Goal: Check status: Check status

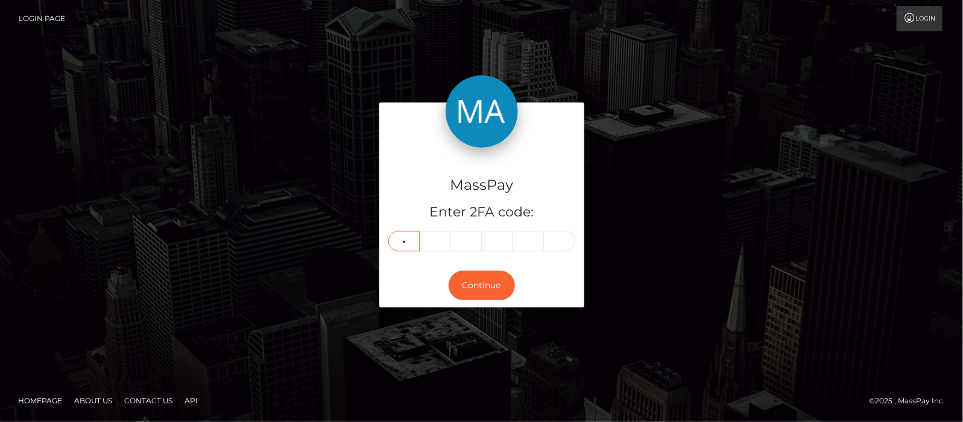
type input "8"
type input "3"
type input "5"
type input "8"
type input "3"
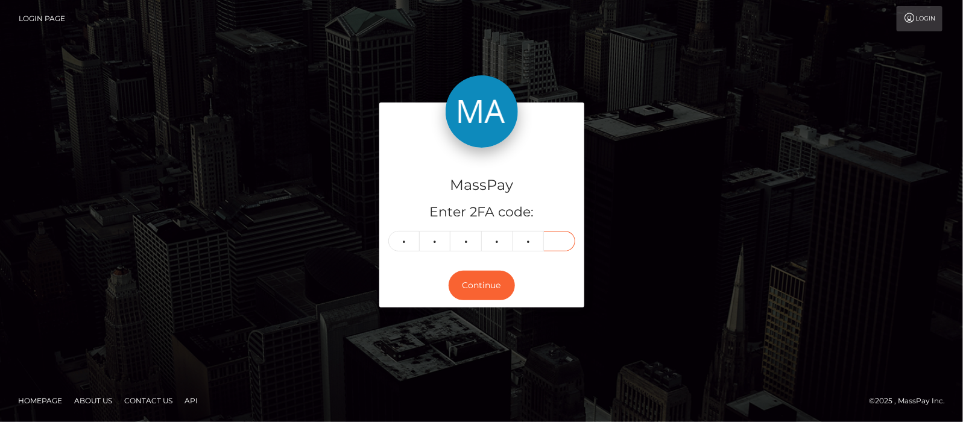
type input "7"
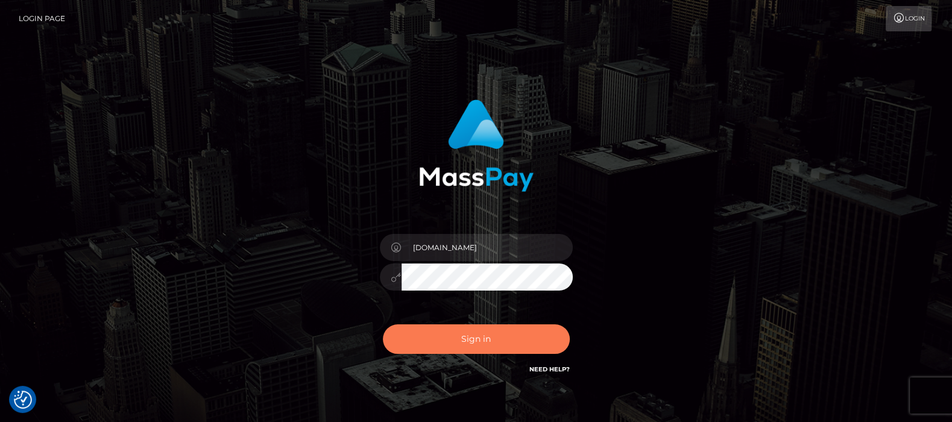
click at [477, 339] on button "Sign in" at bounding box center [476, 339] width 187 height 30
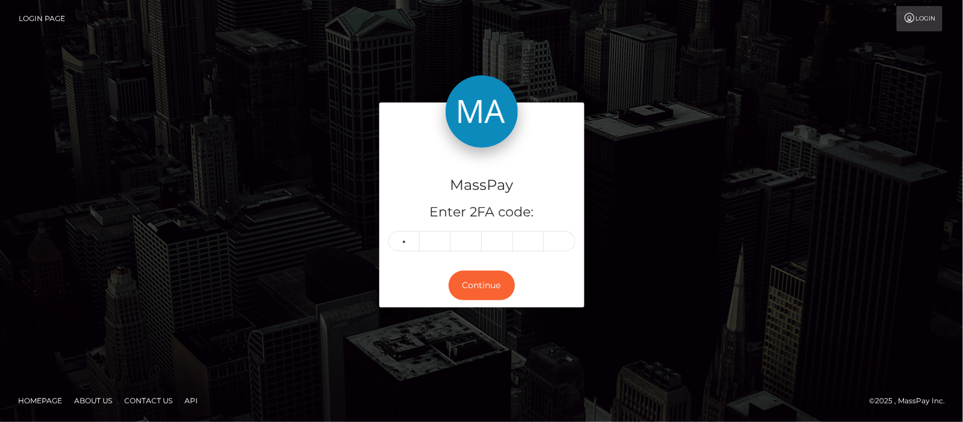
type input "6"
type input "3"
type input "7"
type input "0"
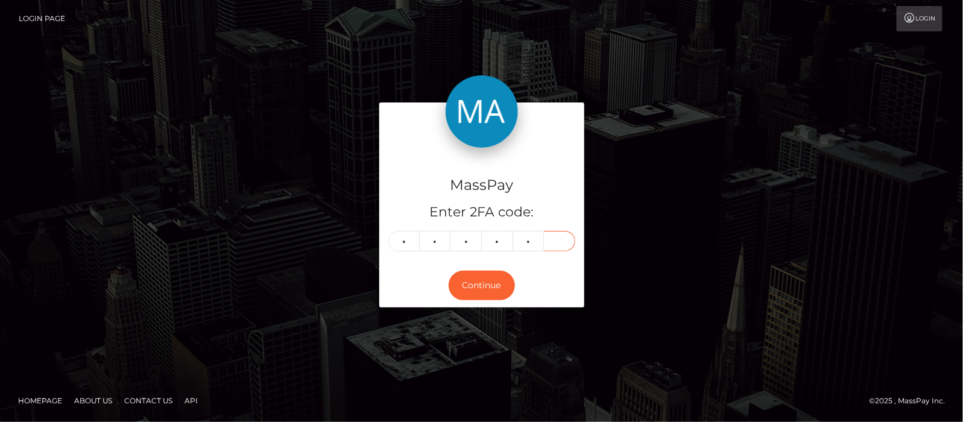
type input "8"
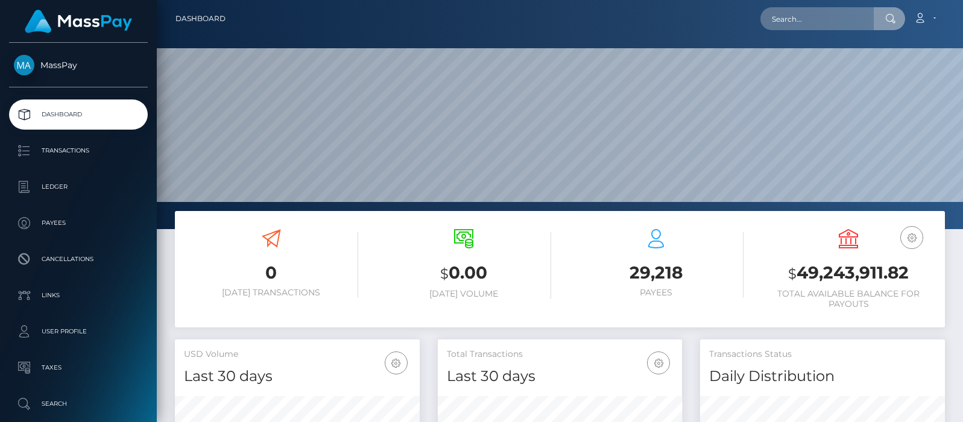
click at [811, 22] on input "text" at bounding box center [816, 18] width 113 height 23
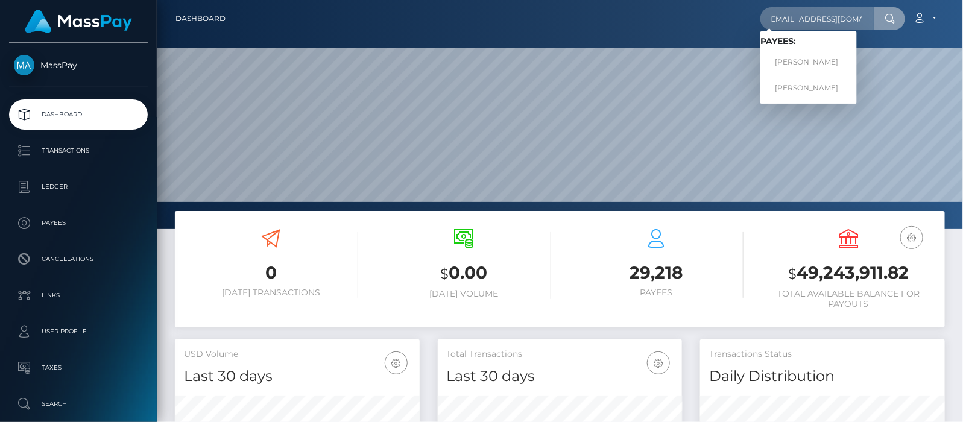
type input "[EMAIL_ADDRESS][DOMAIN_NAME]"
click at [837, 63] on link "MELISSA LOUISE BINION" at bounding box center [808, 62] width 96 height 22
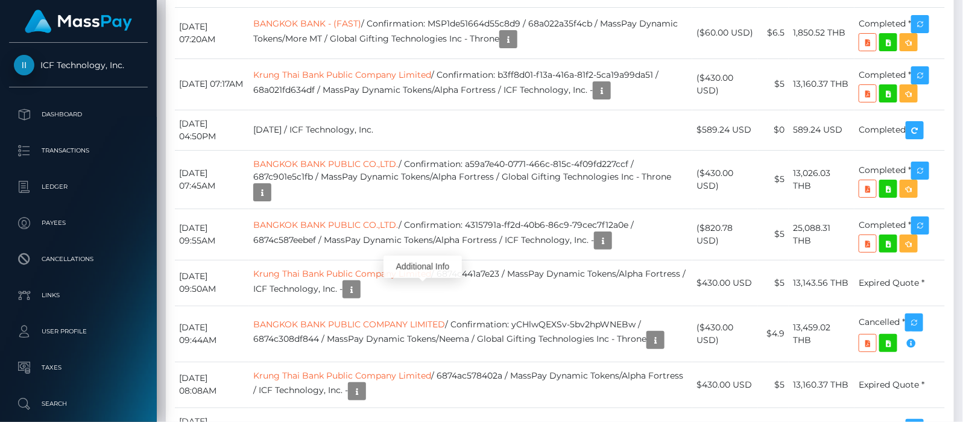
scroll to position [145, 245]
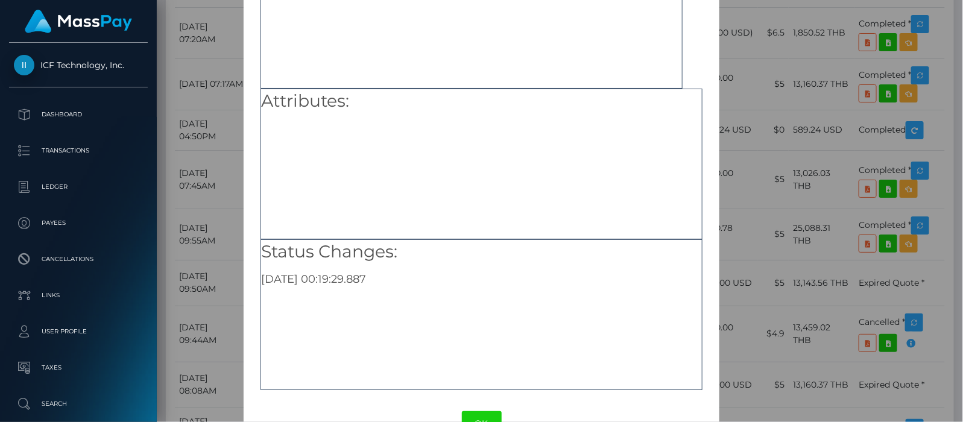
scroll to position [151, 0]
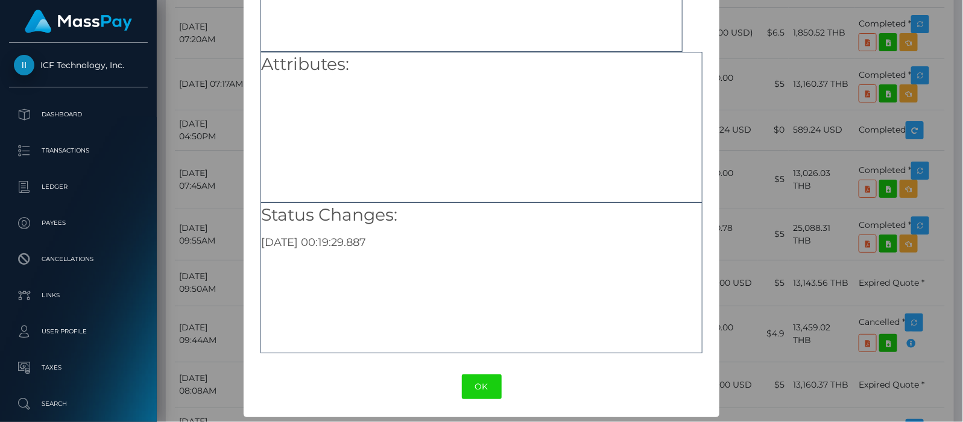
click at [474, 384] on button "OK" at bounding box center [482, 386] width 40 height 25
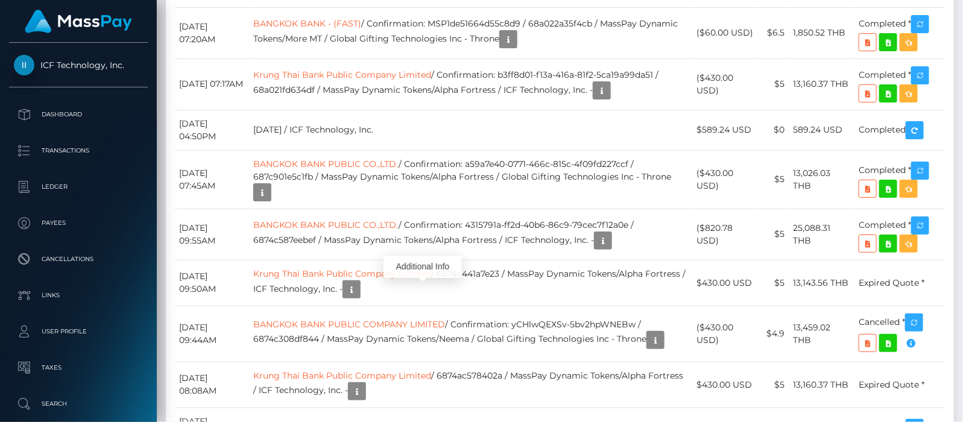
scroll to position [145, 245]
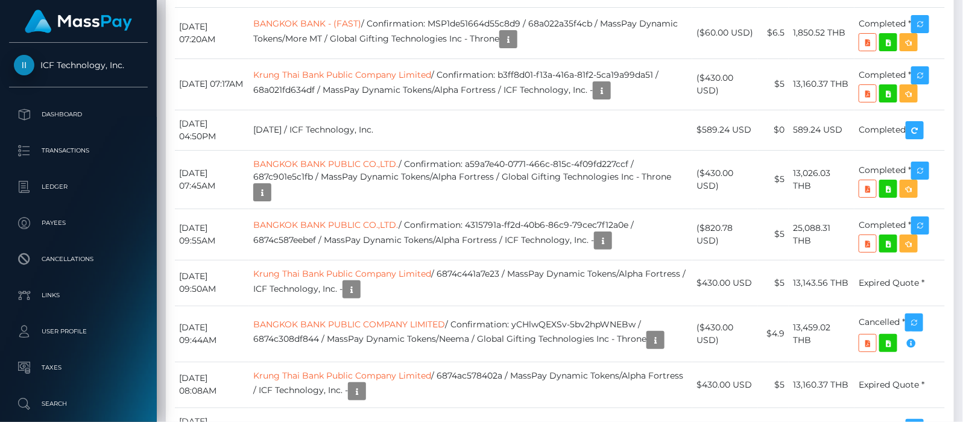
drag, startPoint x: 499, startPoint y: 175, endPoint x: 647, endPoint y: 177, distance: 148.3
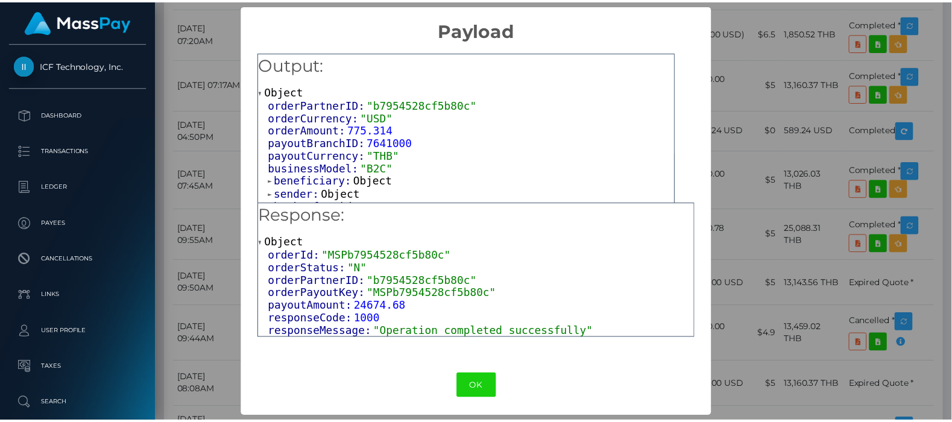
scroll to position [0, 0]
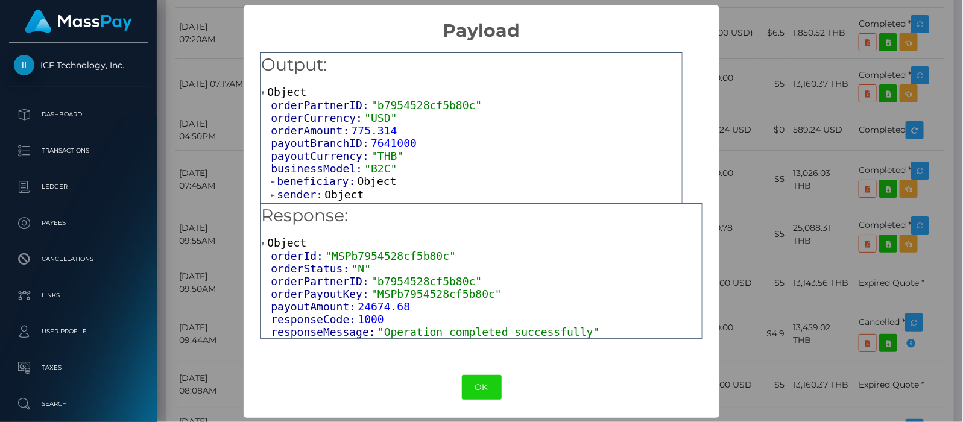
click at [476, 392] on button "OK" at bounding box center [482, 387] width 40 height 25
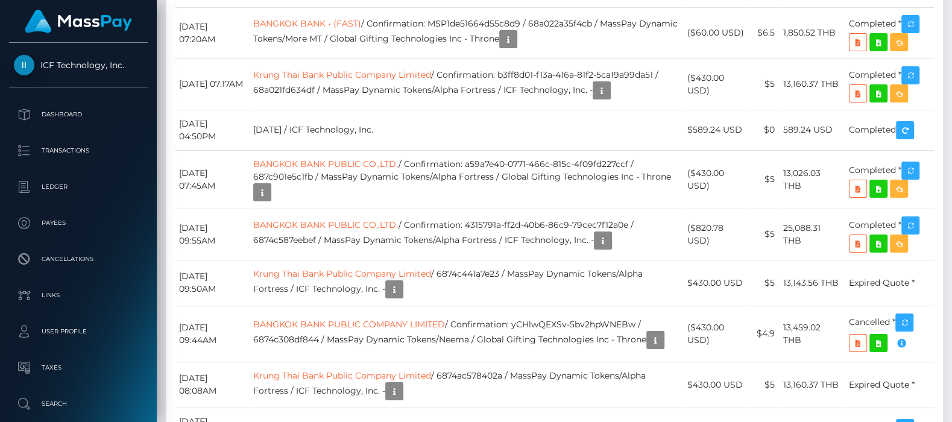
scroll to position [145, 245]
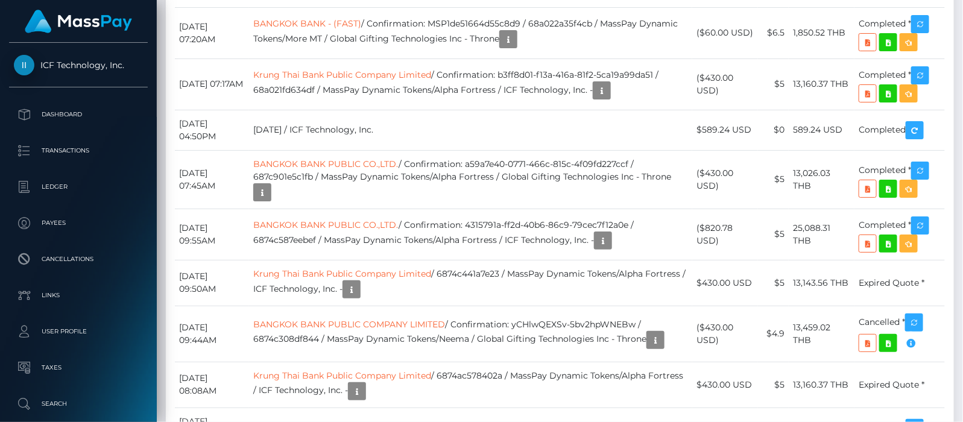
drag, startPoint x: 497, startPoint y: 176, endPoint x: 651, endPoint y: 178, distance: 153.8
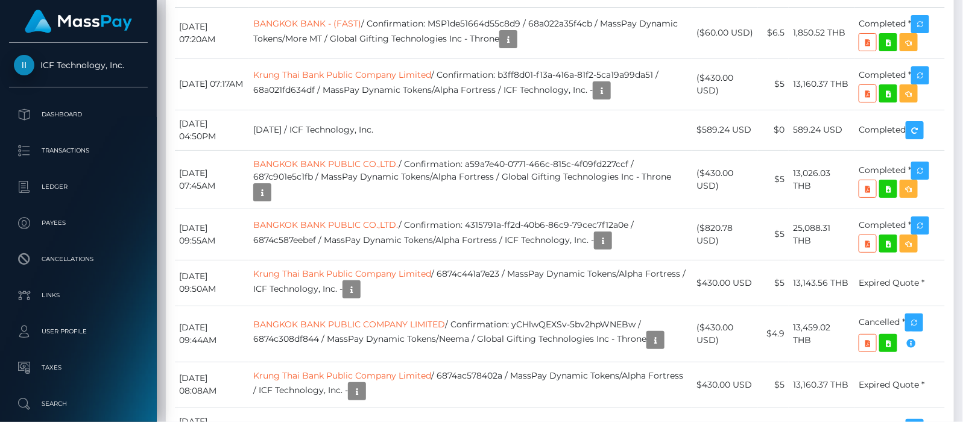
drag, startPoint x: 498, startPoint y: 175, endPoint x: 651, endPoint y: 164, distance: 153.6
copy td "Confirmation: MSPb7954528cf5b80c"
drag, startPoint x: 736, startPoint y: 181, endPoint x: 712, endPoint y: 180, distance: 24.1
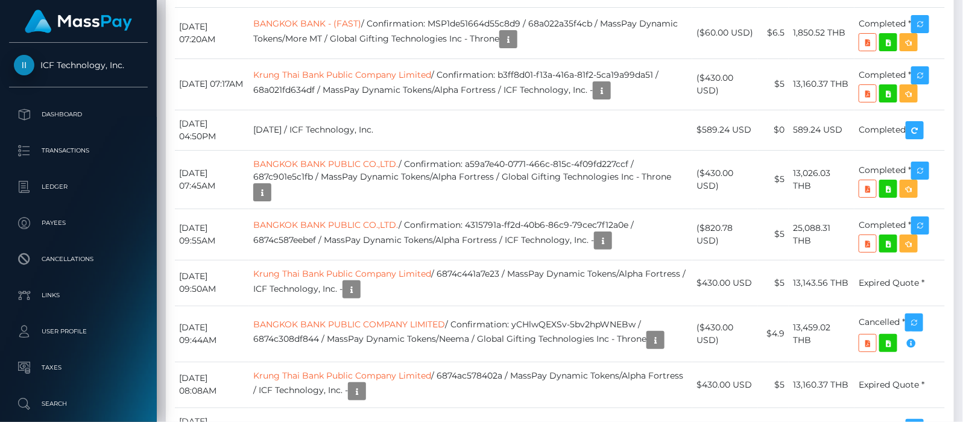
copy td "793.16"
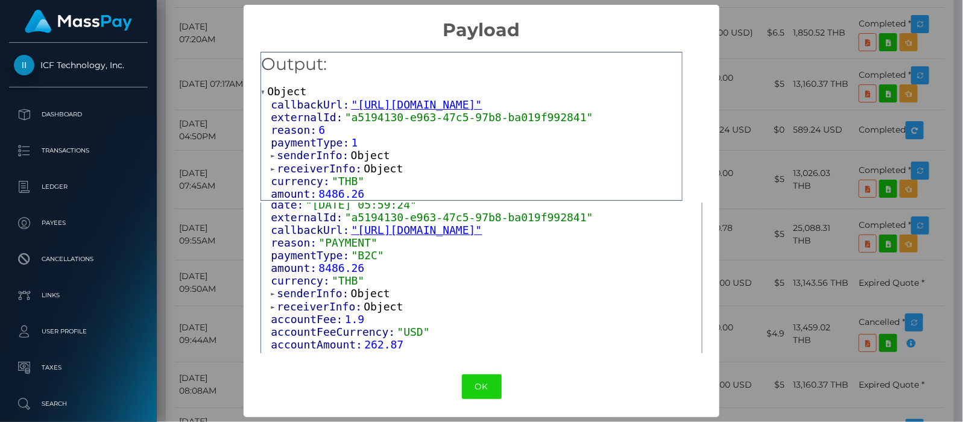
scroll to position [121, 0]
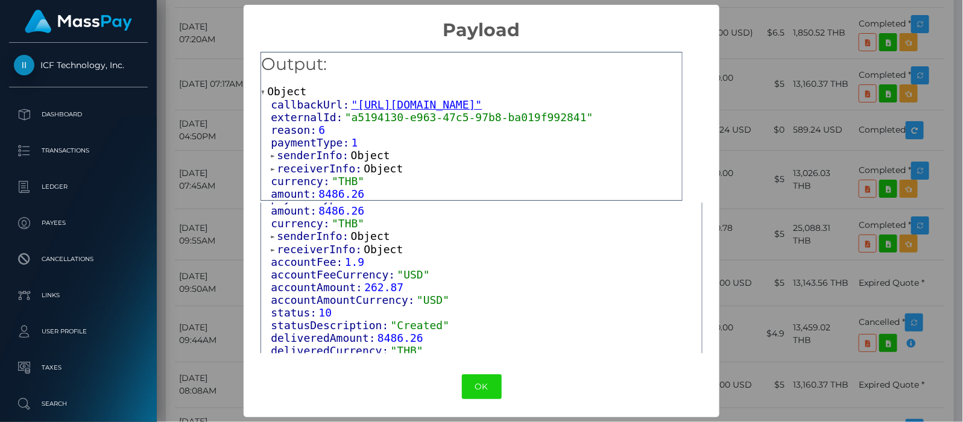
click at [271, 248] on span at bounding box center [274, 250] width 6 height 8
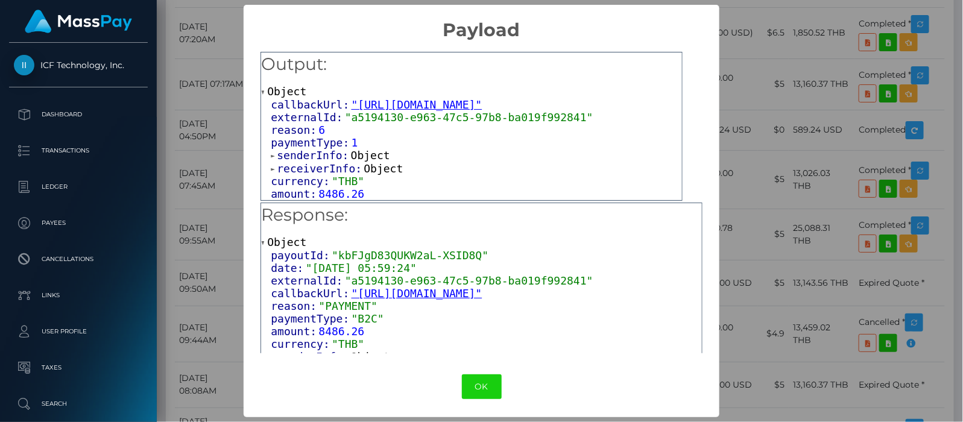
scroll to position [0, 0]
click at [272, 168] on span at bounding box center [274, 170] width 6 height 8
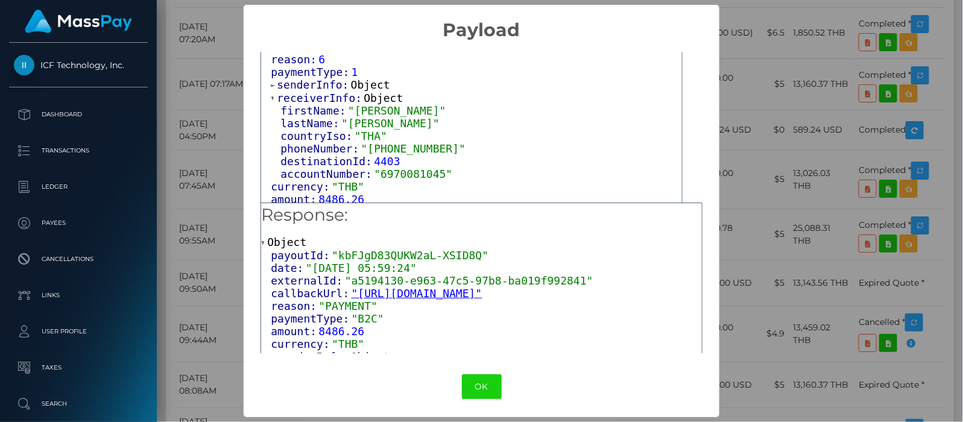
click at [912, 17] on div "× Payload Output: Object callbackUrl: "https://api.masspay.io/v1.0.0/payout/cal…" at bounding box center [481, 211] width 963 height 422
click at [477, 381] on button "OK" at bounding box center [482, 386] width 40 height 25
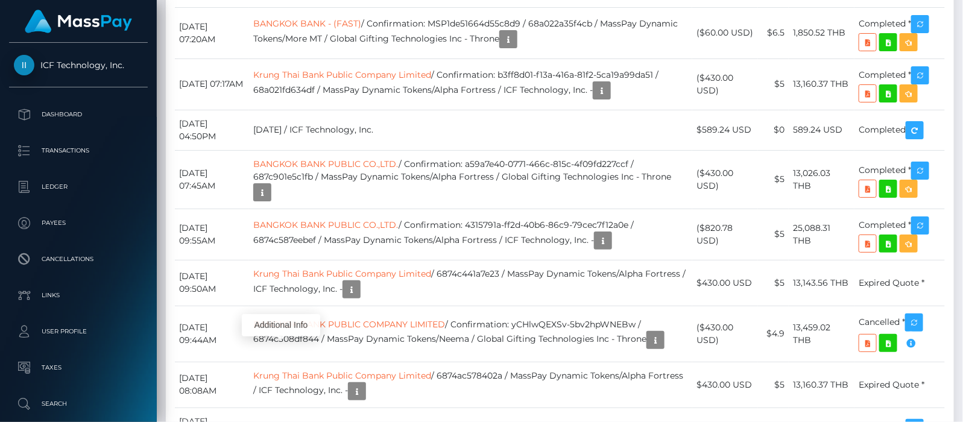
scroll to position [145, 245]
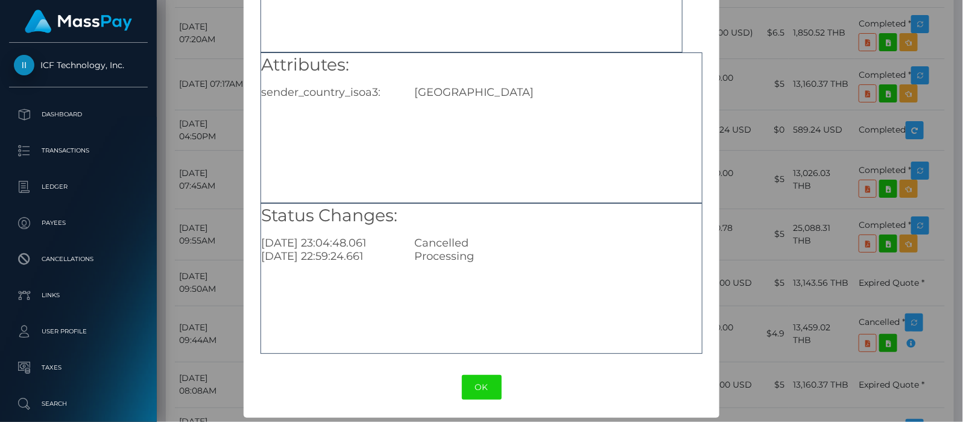
scroll to position [151, 0]
click at [482, 390] on button "OK" at bounding box center [482, 386] width 40 height 25
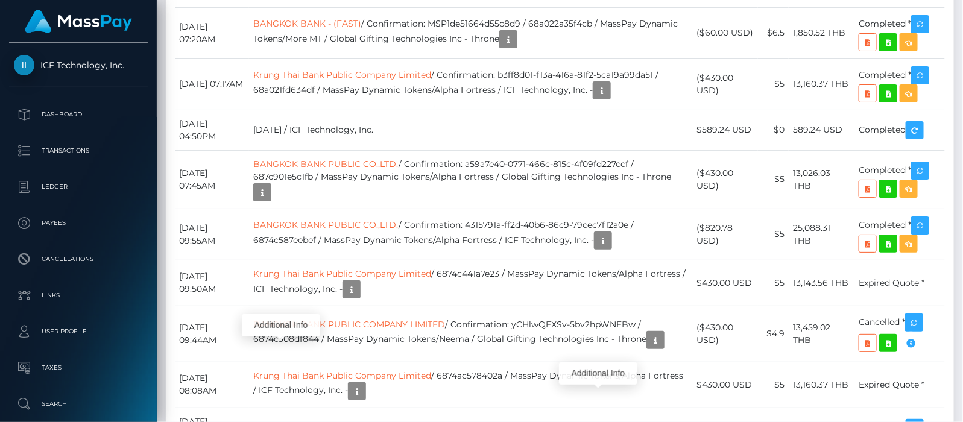
scroll to position [145, 245]
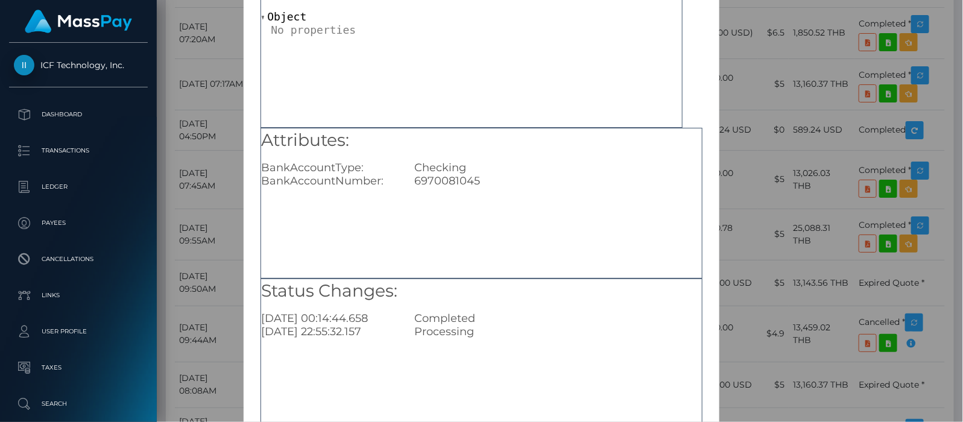
scroll to position [151, 0]
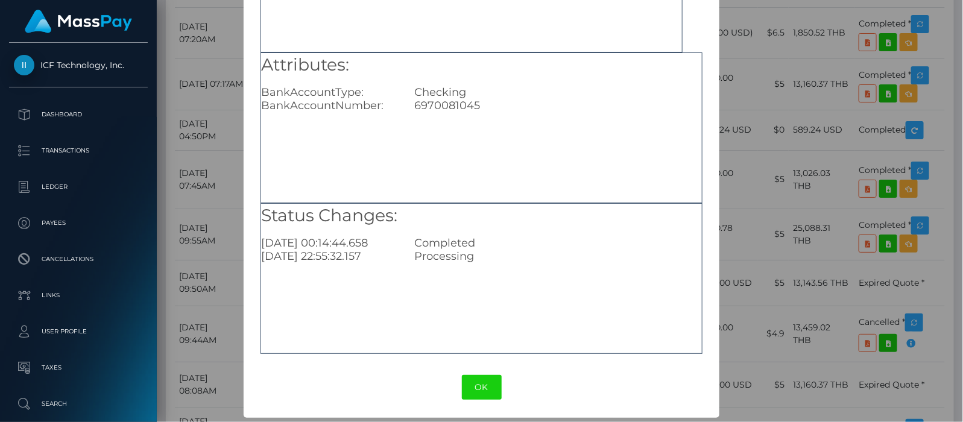
click at [471, 385] on button "OK" at bounding box center [482, 387] width 40 height 25
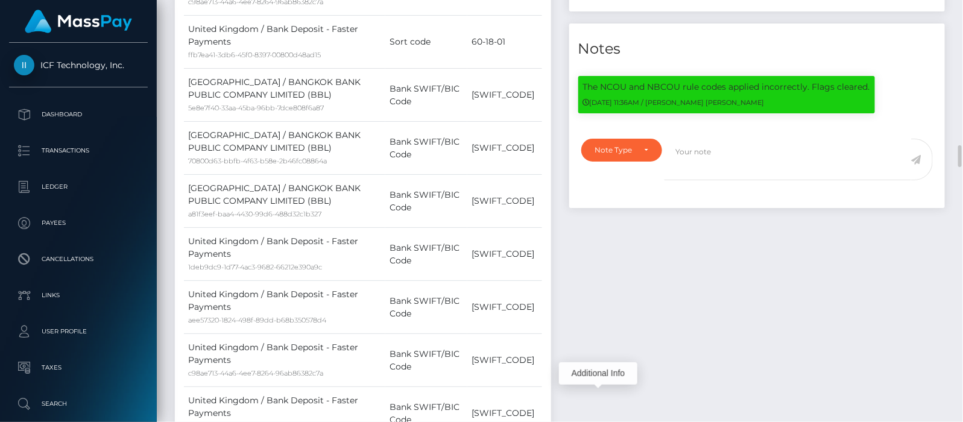
scroll to position [1507, 0]
